Goal: Transaction & Acquisition: Download file/media

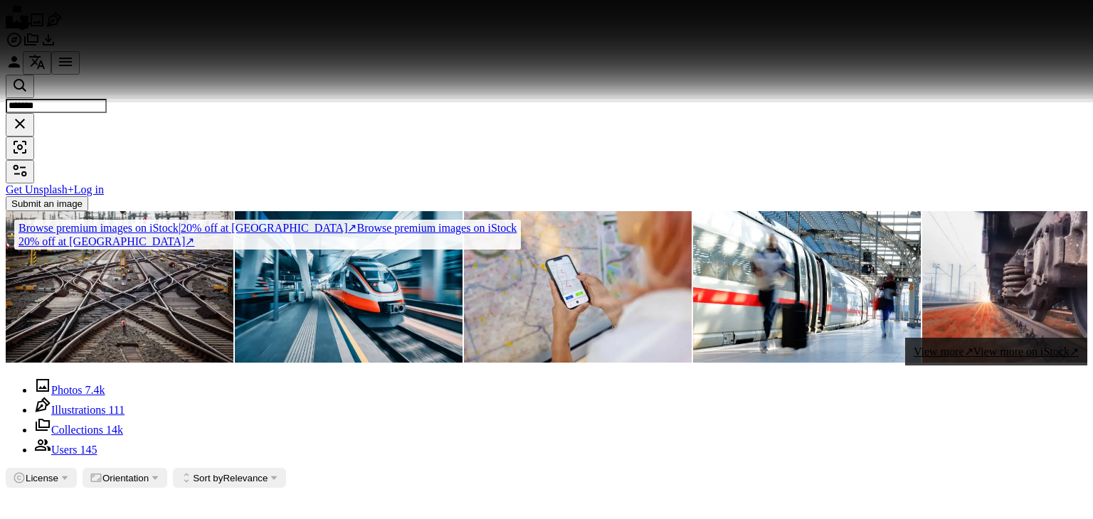
scroll to position [7651, 0]
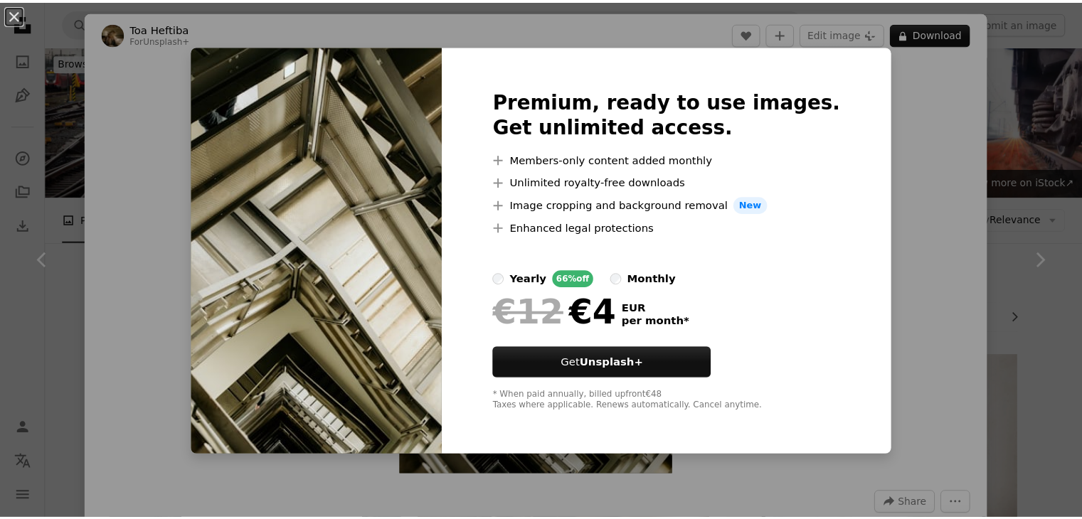
scroll to position [7651, 0]
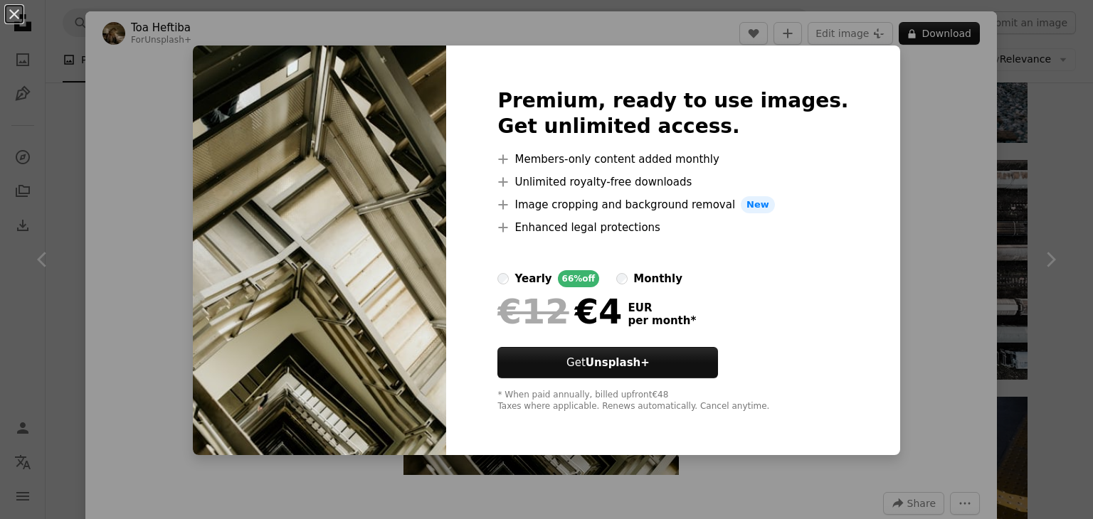
click at [1005, 140] on div "An X shape Premium, ready to use images. Get unlimited access. A plus sign Memb…" at bounding box center [546, 259] width 1093 height 519
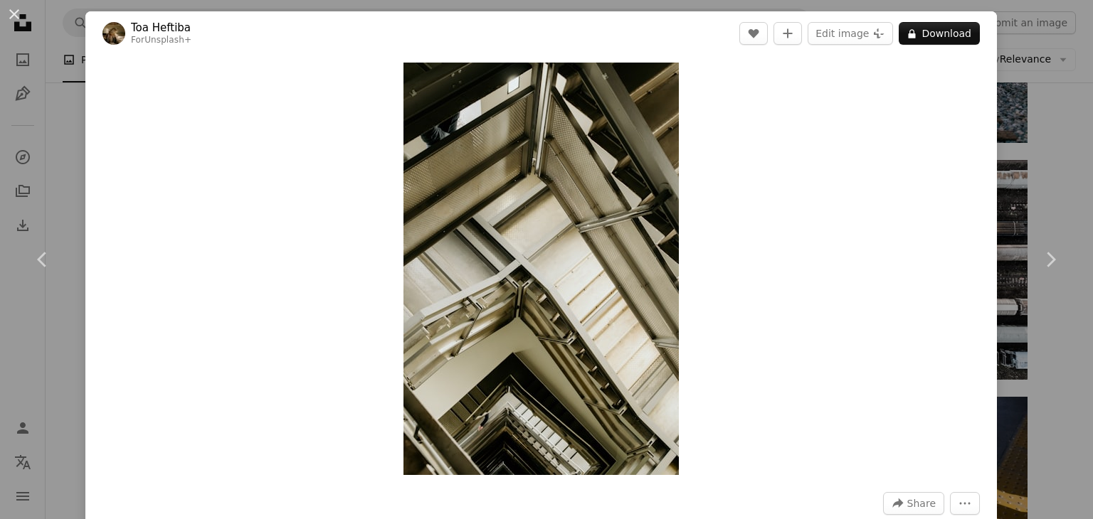
click at [1017, 139] on div "An X shape Chevron left Chevron right Toa Heftiba For Unsplash+ A heart A plus …" at bounding box center [546, 259] width 1093 height 519
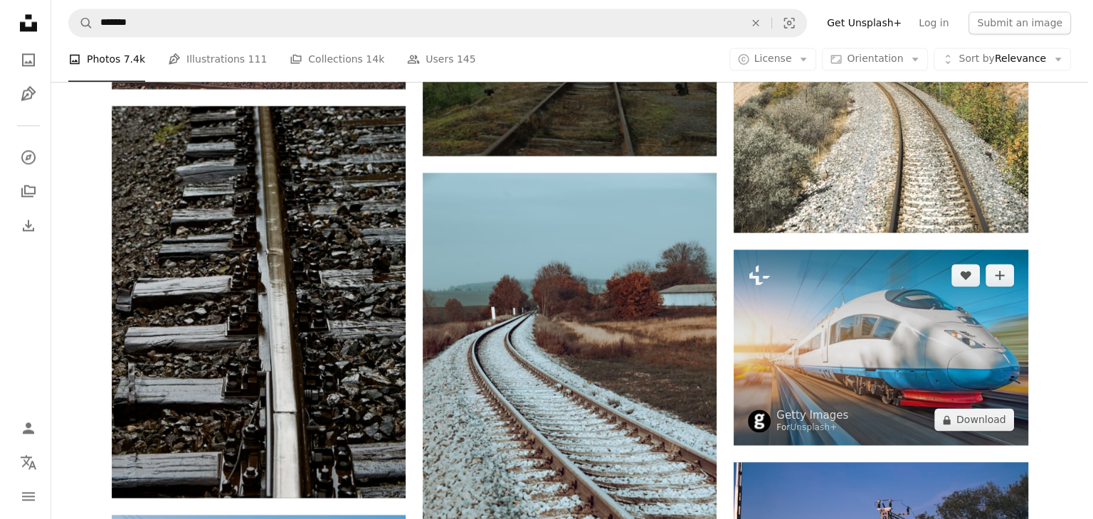
scroll to position [13201, 0]
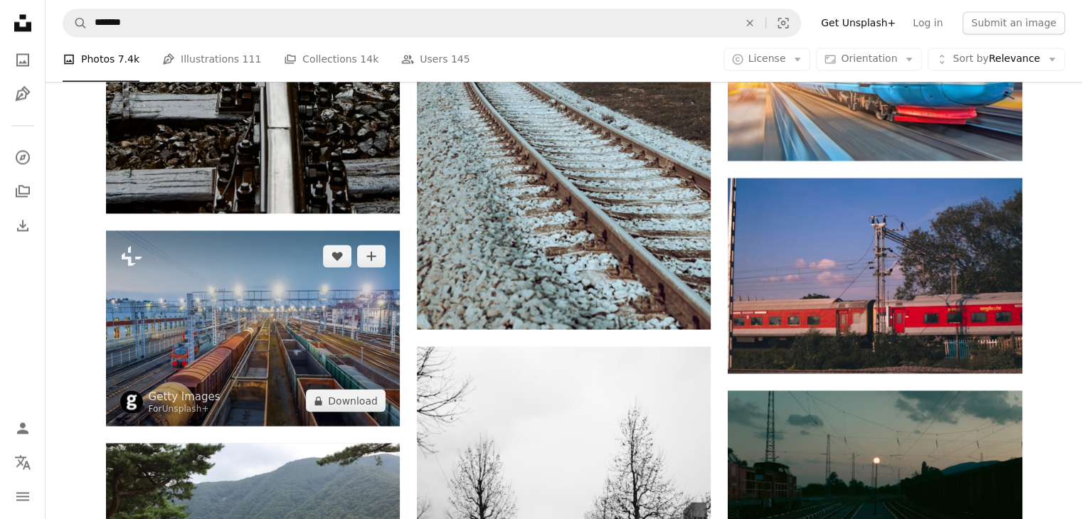
click at [319, 313] on img at bounding box center [253, 329] width 294 height 196
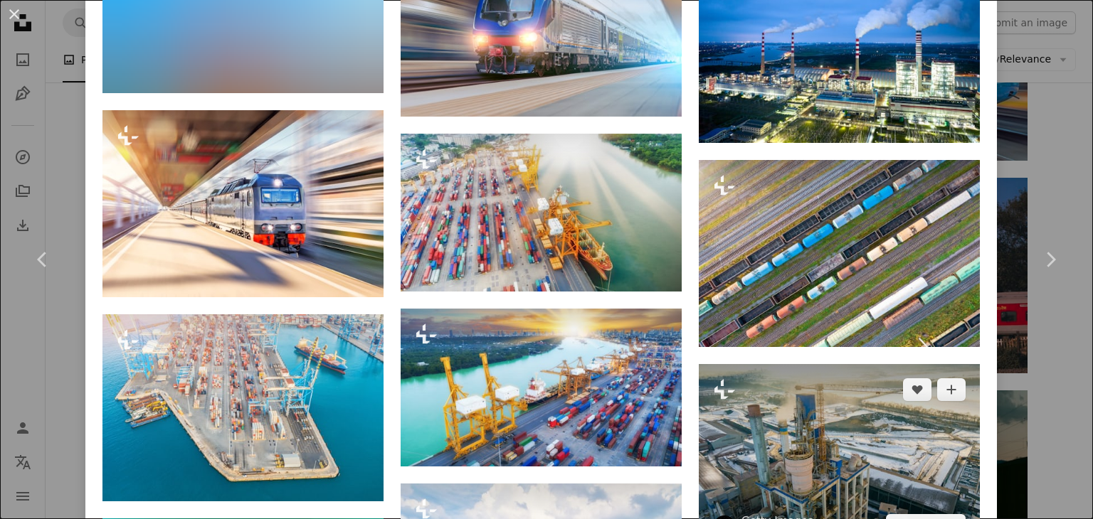
scroll to position [2775, 0]
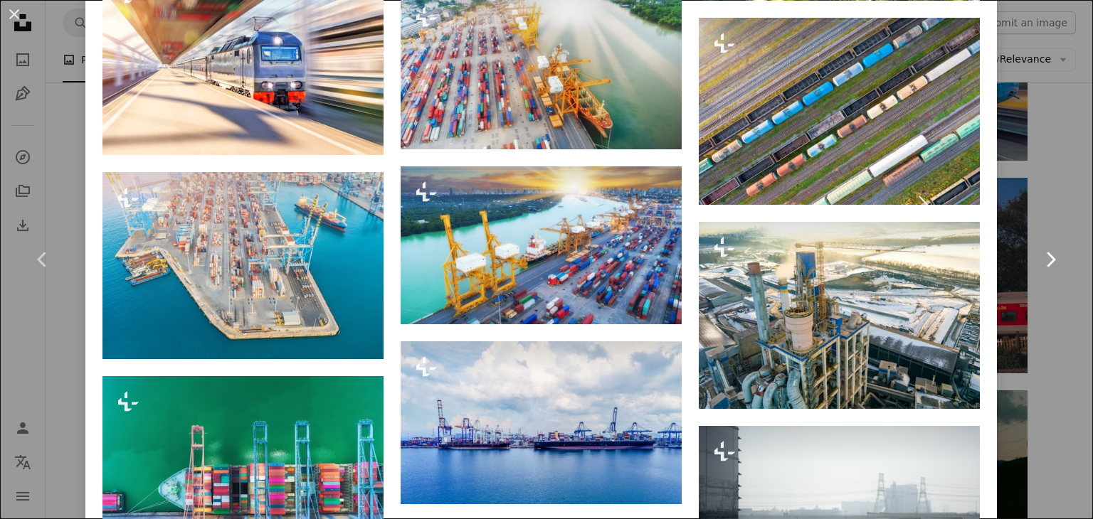
click at [1050, 236] on link "Chevron right" at bounding box center [1050, 259] width 85 height 137
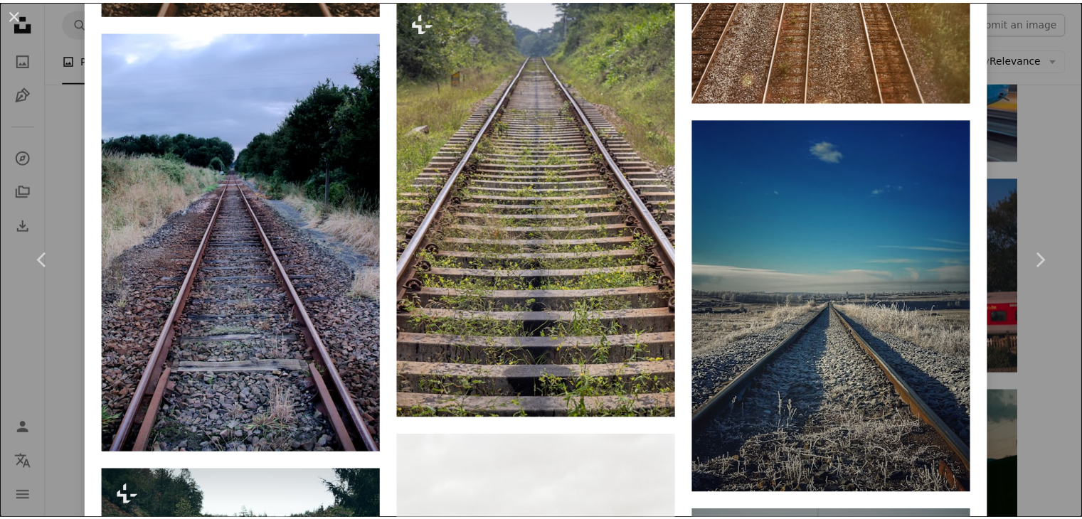
scroll to position [1592, 0]
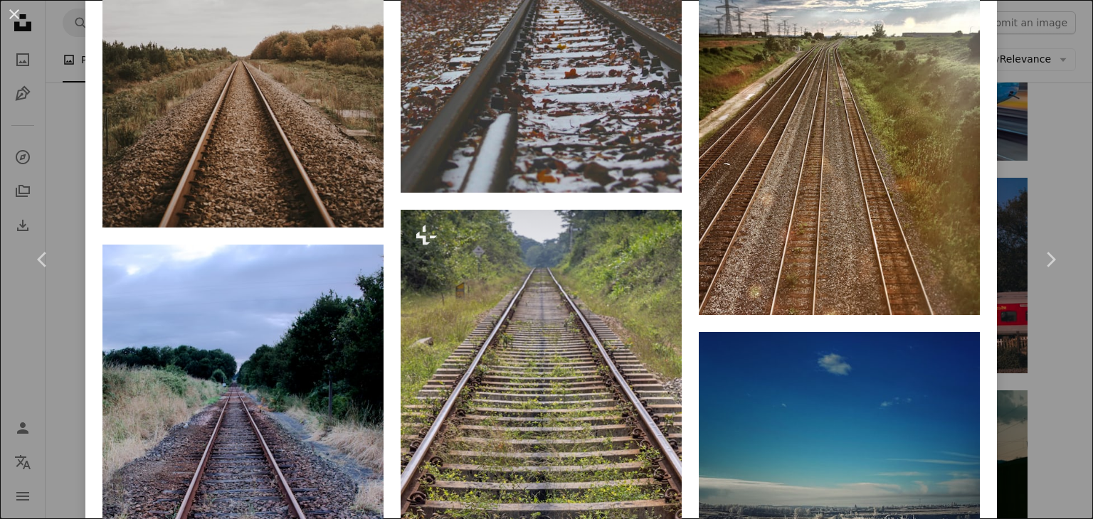
click at [1035, 91] on div "An X shape Chevron left Chevron right [PERSON_NAME] [PERSON_NAME] A heart A plu…" at bounding box center [546, 259] width 1093 height 519
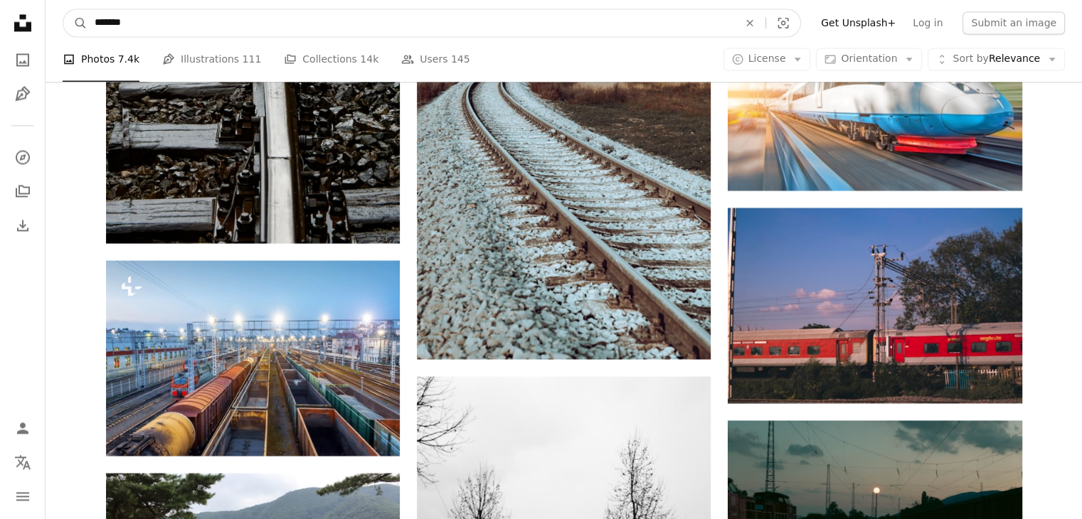
drag, startPoint x: 250, startPoint y: 18, endPoint x: 0, endPoint y: 6, distance: 250.0
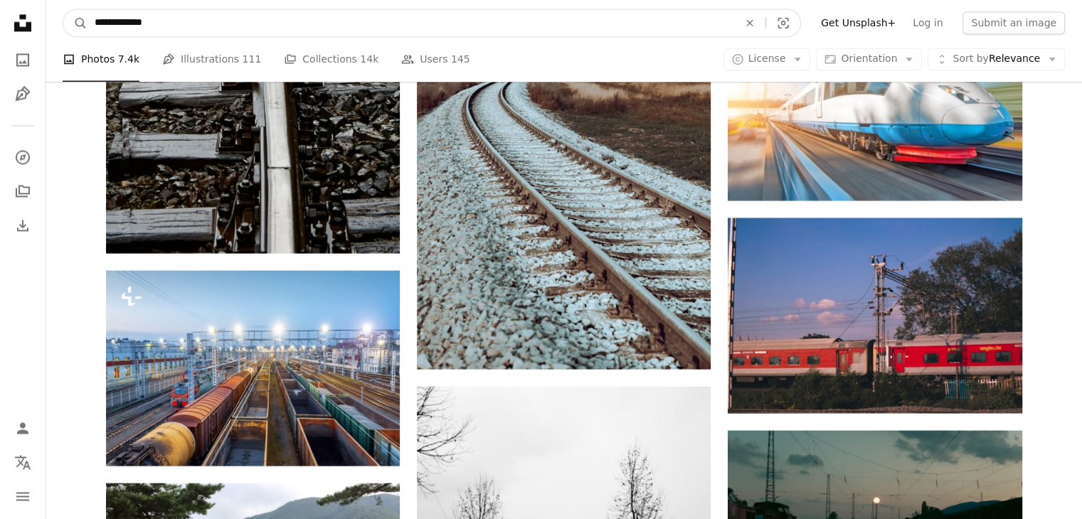
type input "**********"
click button "A magnifying glass" at bounding box center [75, 22] width 24 height 27
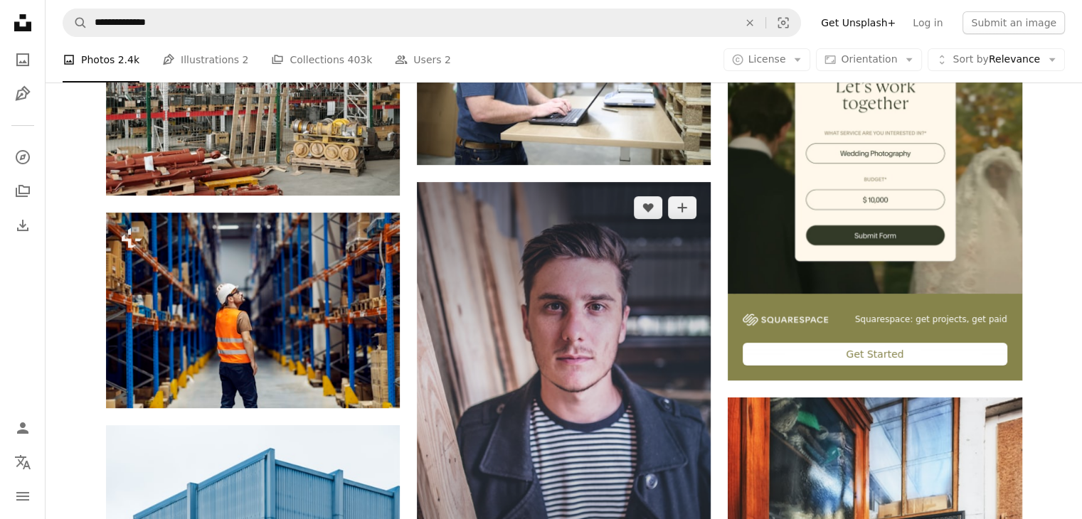
scroll to position [498, 0]
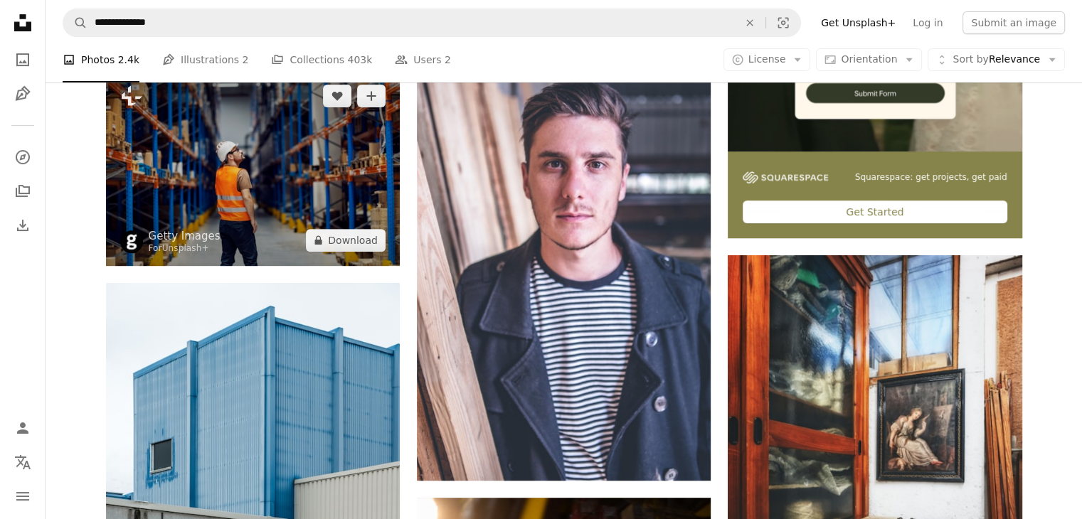
click at [253, 167] on img at bounding box center [253, 168] width 294 height 196
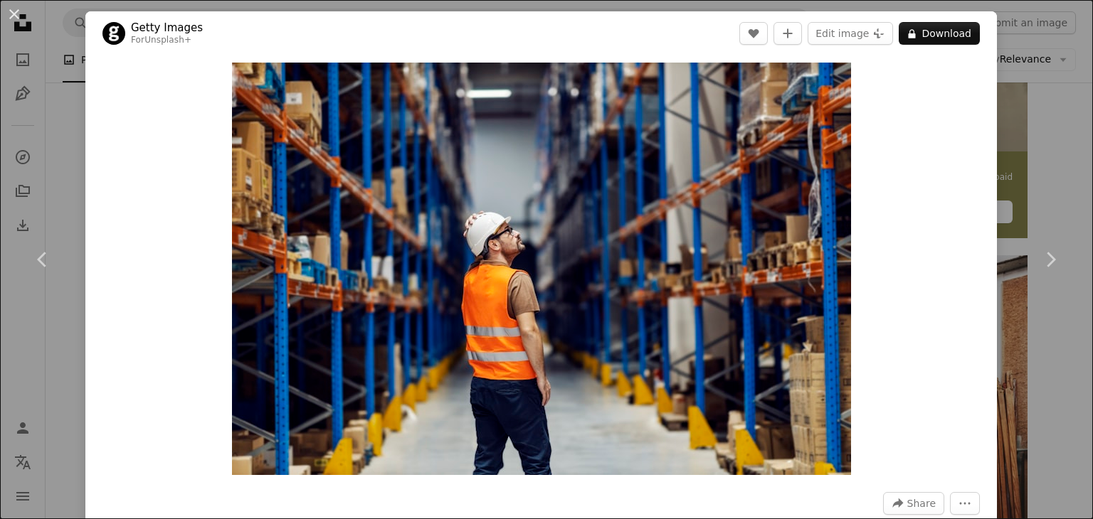
click at [1052, 106] on div "An X shape Chevron left Chevron right Getty Images For Unsplash+ A heart A plus…" at bounding box center [546, 259] width 1093 height 519
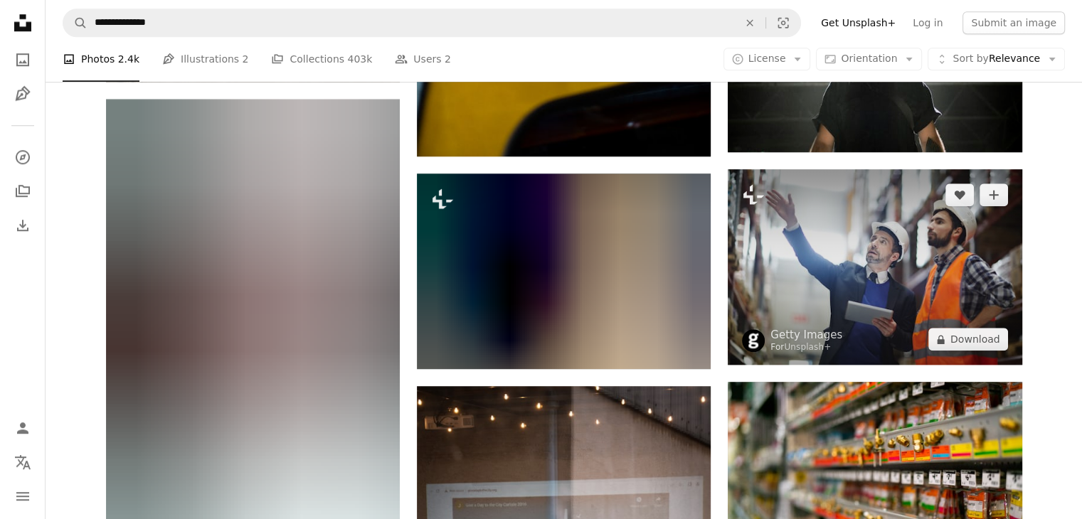
scroll to position [1352, 0]
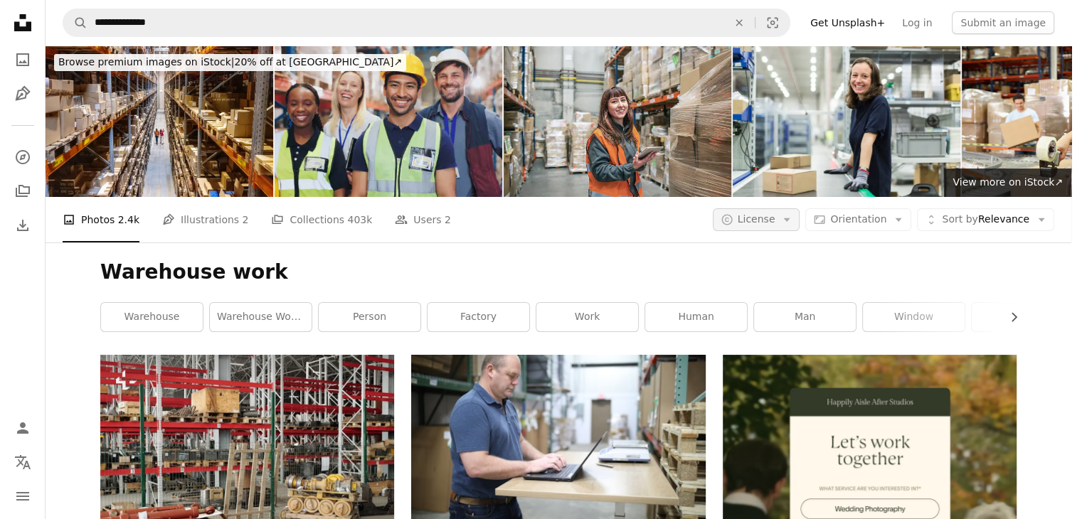
click at [793, 213] on icon "Arrow down" at bounding box center [787, 219] width 13 height 13
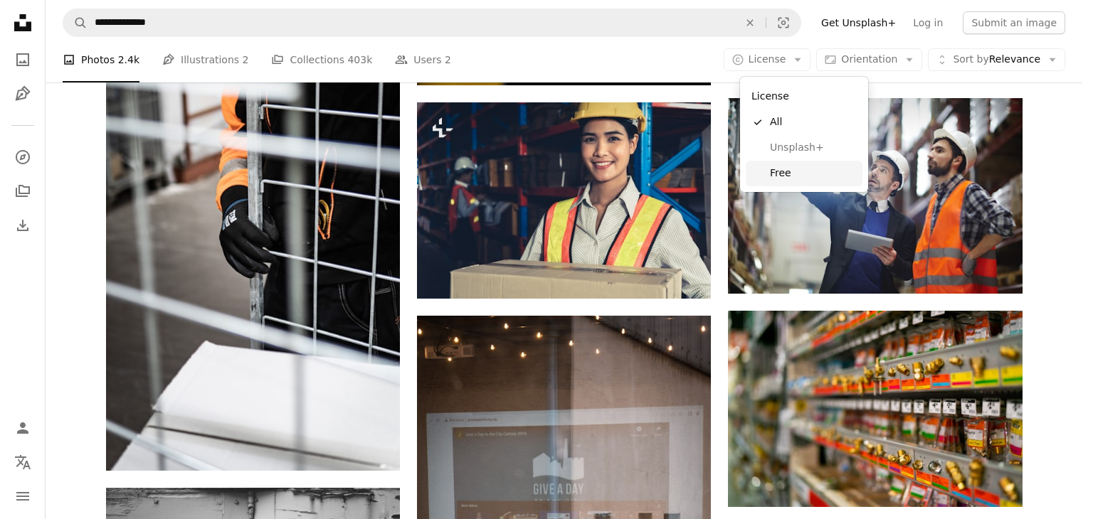
click at [787, 176] on span "Free" at bounding box center [813, 174] width 87 height 14
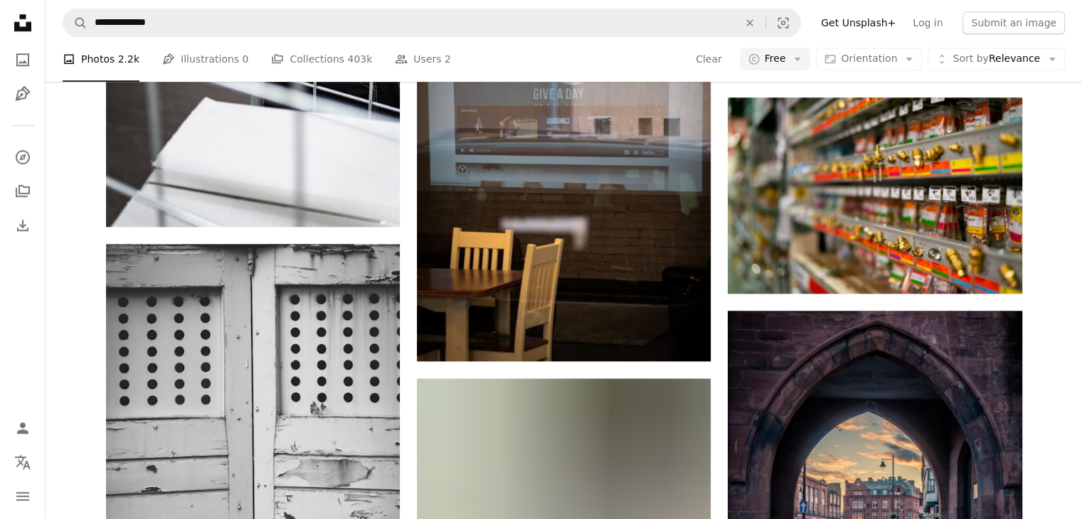
scroll to position [3372, 0]
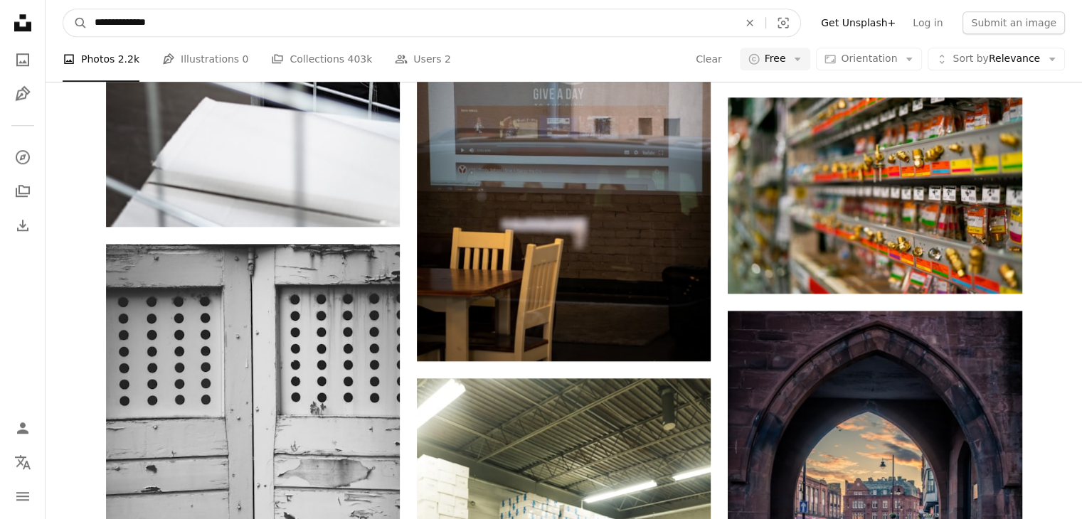
click at [278, 28] on input "**********" at bounding box center [411, 22] width 647 height 27
type input "**********"
click at [63, 9] on button "A magnifying glass" at bounding box center [75, 22] width 24 height 27
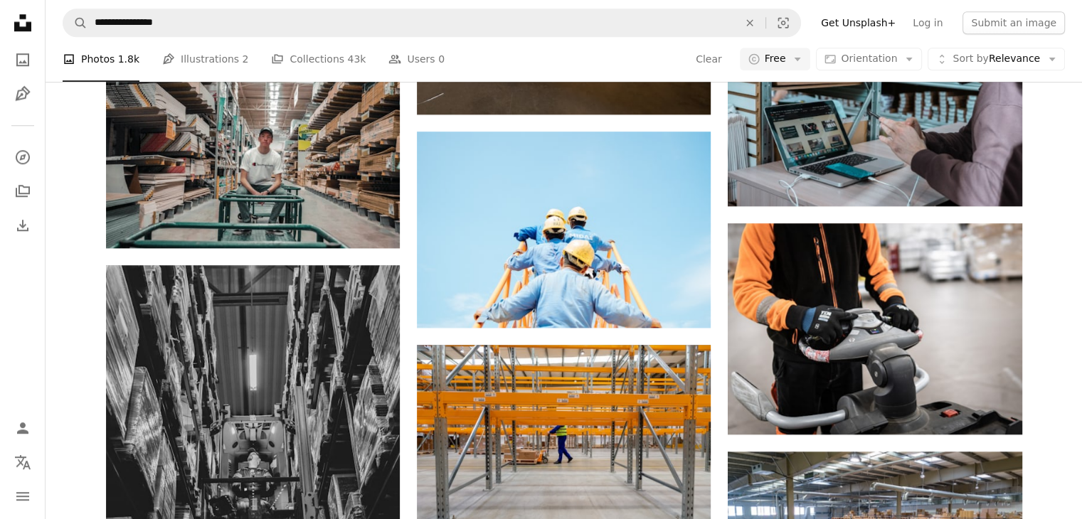
scroll to position [2846, 0]
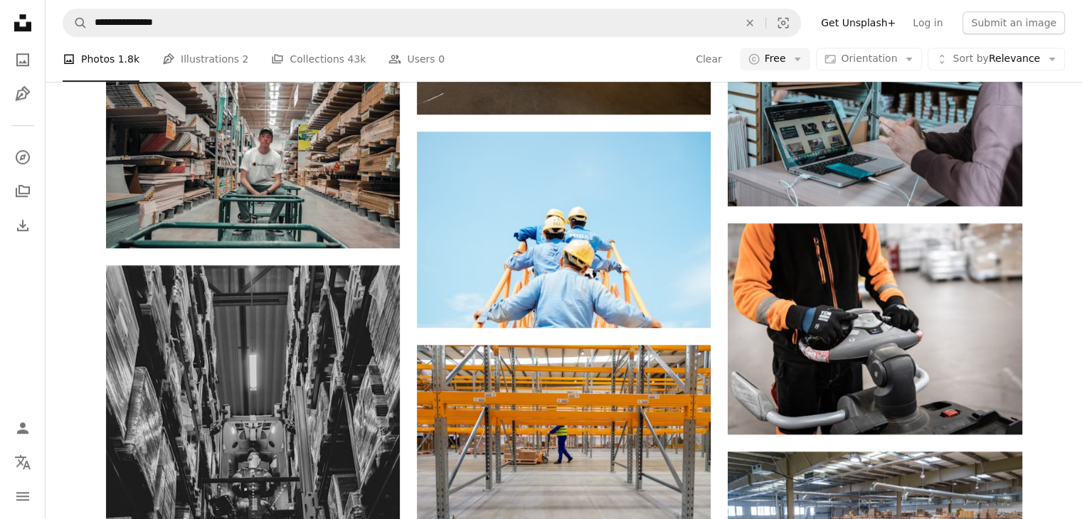
scroll to position [4407, 0]
